Goal: Information Seeking & Learning: Learn about a topic

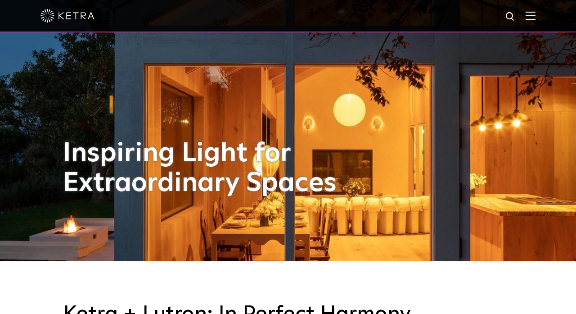
scroll to position [89, 0]
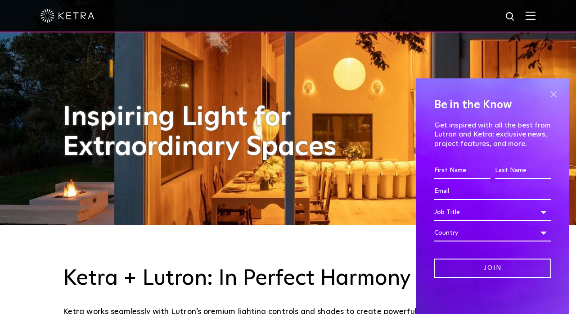
click at [553, 94] on span at bounding box center [554, 94] width 14 height 14
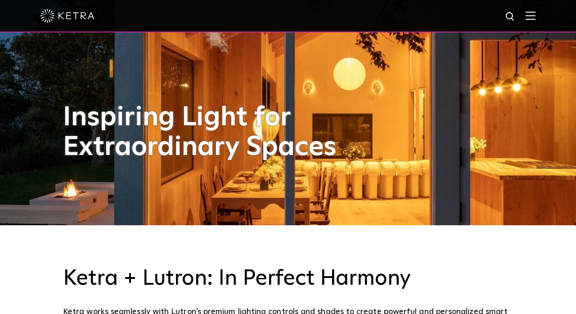
scroll to position [5, 0]
click at [534, 265] on div "[PERSON_NAME] + Lutron: In Perfect Harmony [PERSON_NAME] works seamlessly with …" at bounding box center [288, 298] width 576 height 146
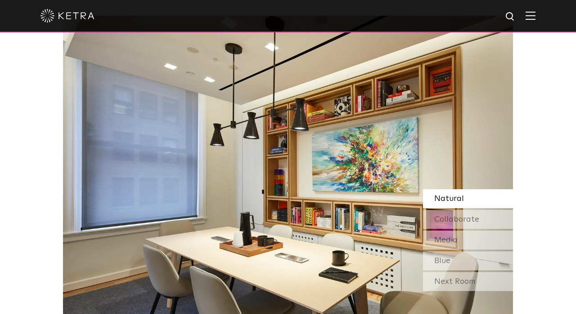
scroll to position [734, 0]
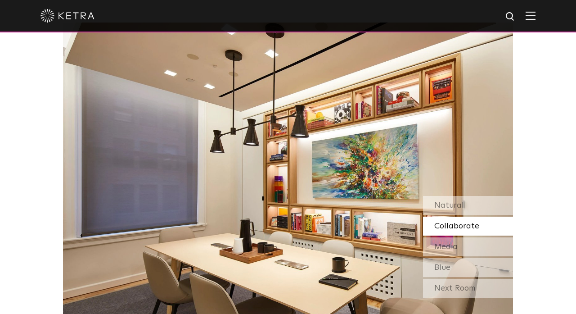
click at [532, 14] on img at bounding box center [531, 15] width 10 height 9
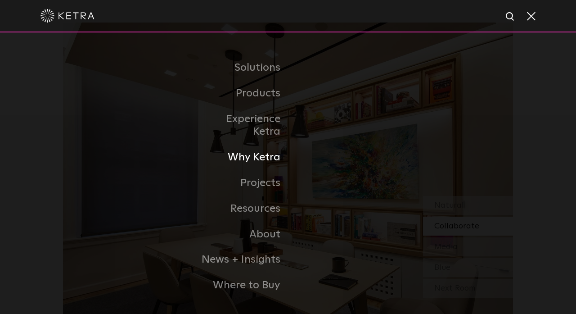
scroll to position [4, 0]
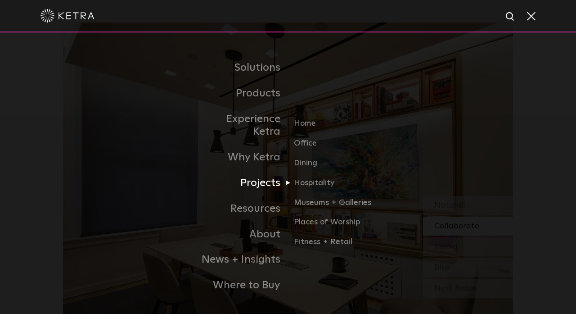
click at [263, 172] on link "Projects" at bounding box center [242, 183] width 92 height 26
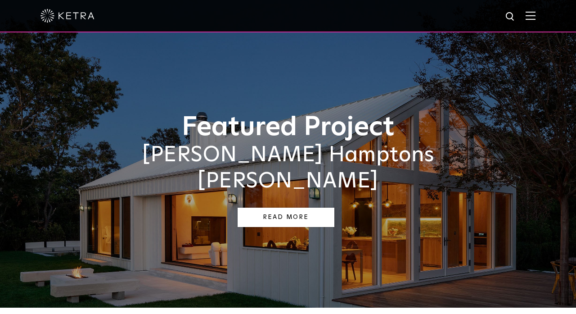
click at [275, 207] on link "Read More" at bounding box center [286, 216] width 97 height 19
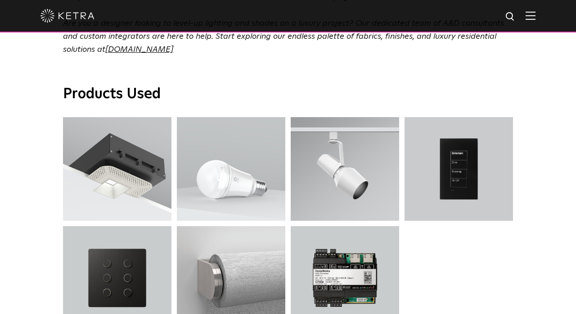
scroll to position [2827, 0]
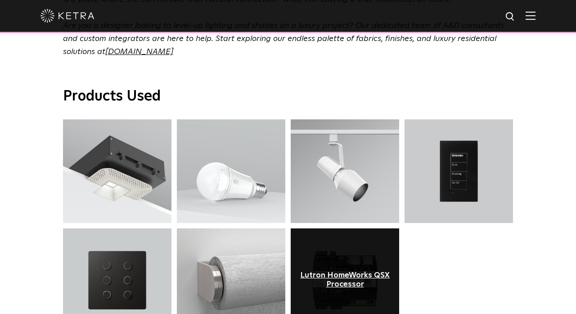
click at [343, 271] on div "Lutron HomeWorks QSX Processor" at bounding box center [344, 280] width 95 height 18
